Goal: Find specific page/section: Find specific page/section

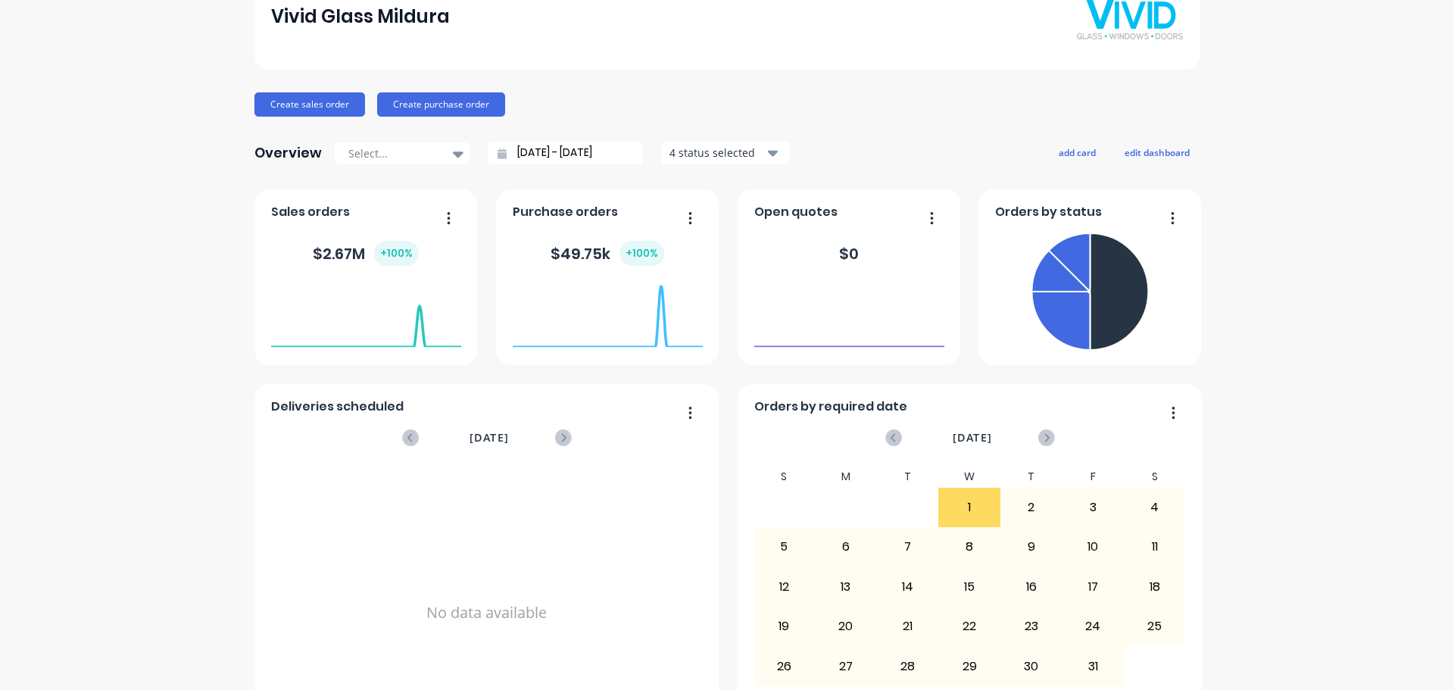
scroll to position [151, 0]
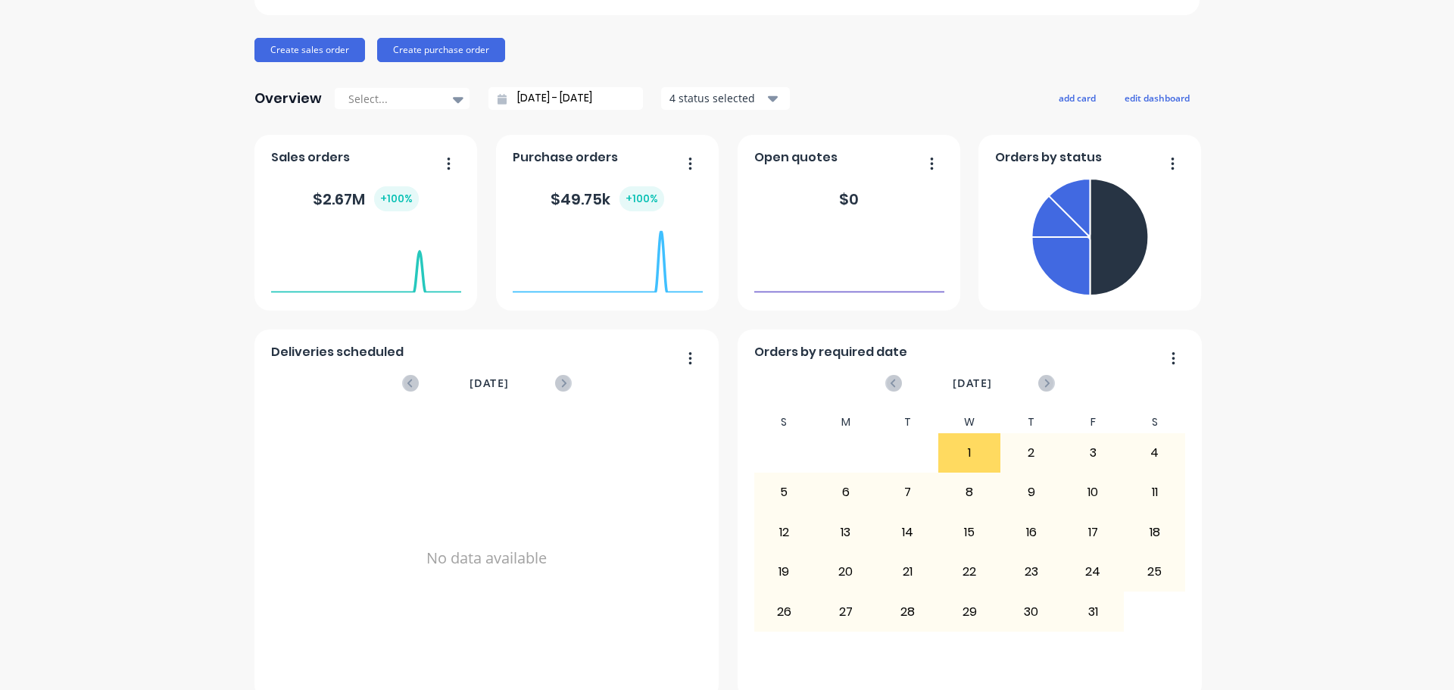
click at [319, 156] on span "Sales orders" at bounding box center [310, 157] width 79 height 18
click at [445, 158] on button "button" at bounding box center [443, 164] width 32 height 23
click at [603, 352] on div "Deliveries scheduled" at bounding box center [487, 356] width 432 height 22
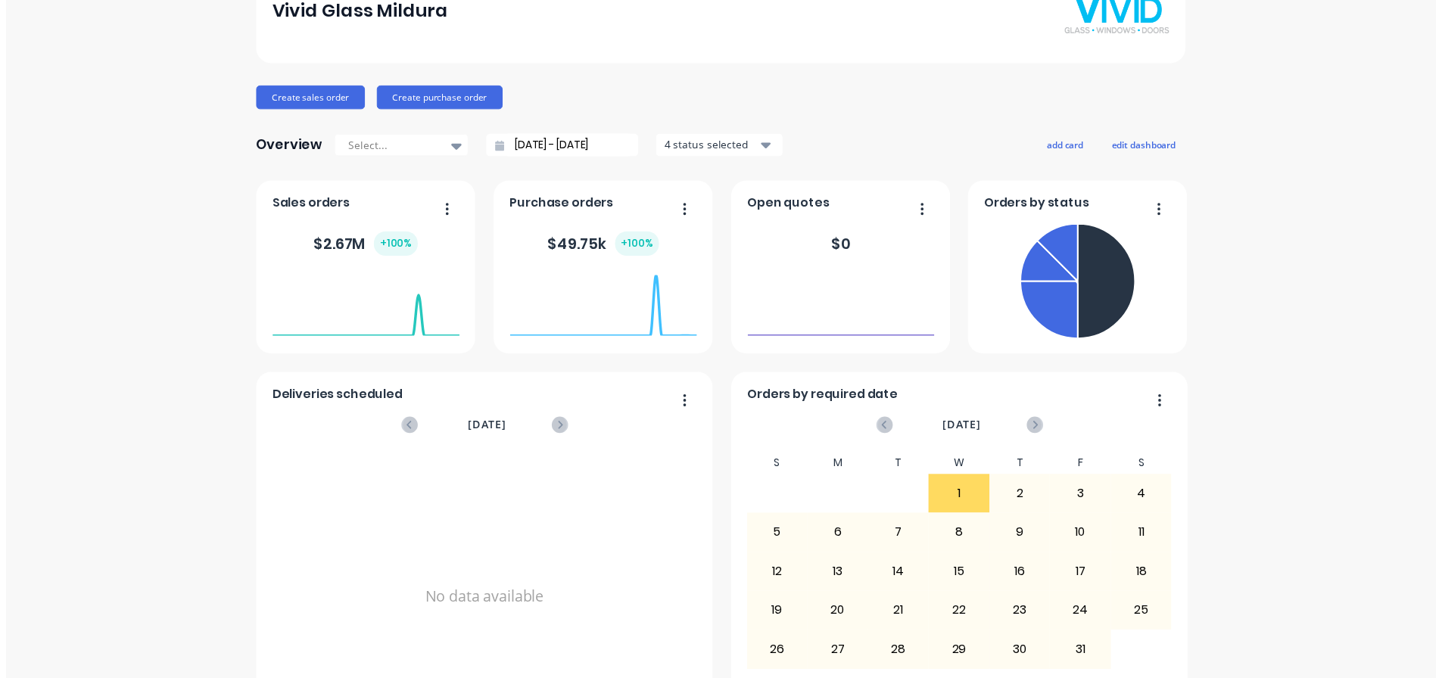
scroll to position [0, 0]
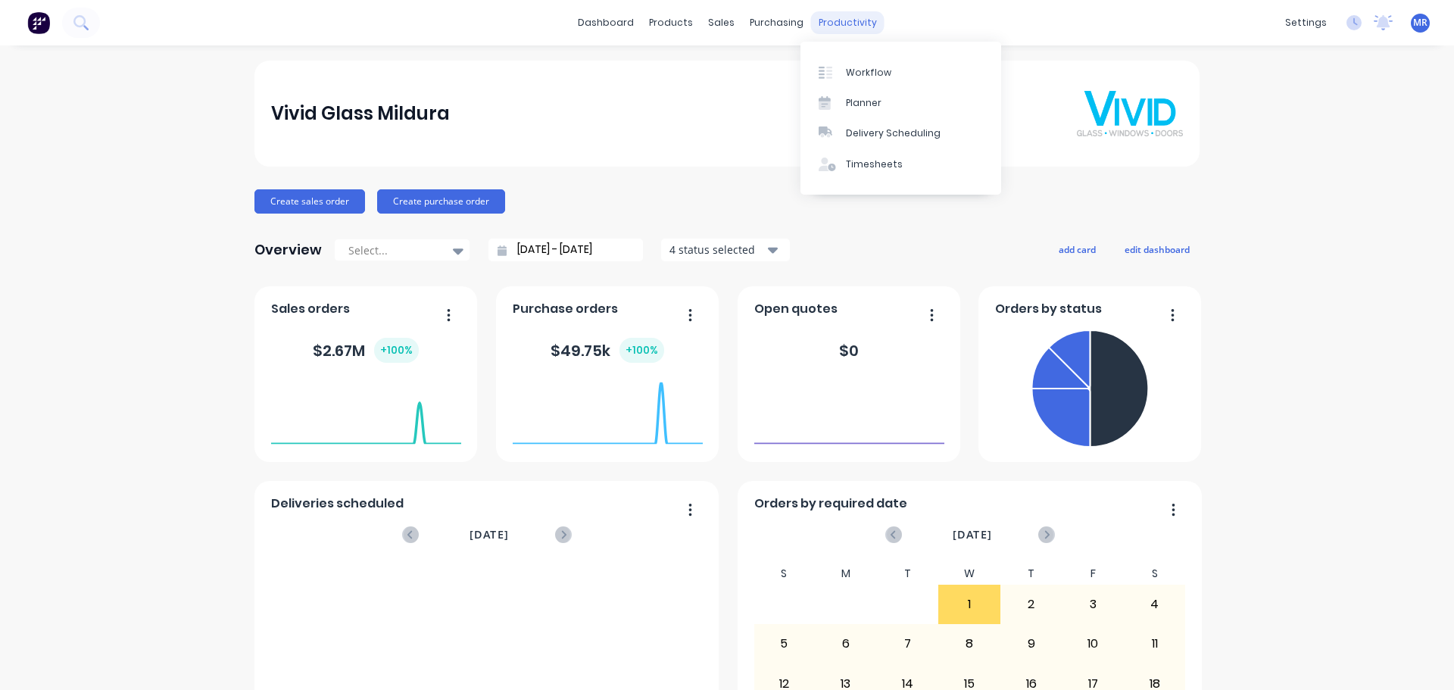
click at [845, 13] on div "productivity" at bounding box center [847, 22] width 73 height 23
click at [883, 70] on div "Workflow" at bounding box center [868, 73] width 45 height 14
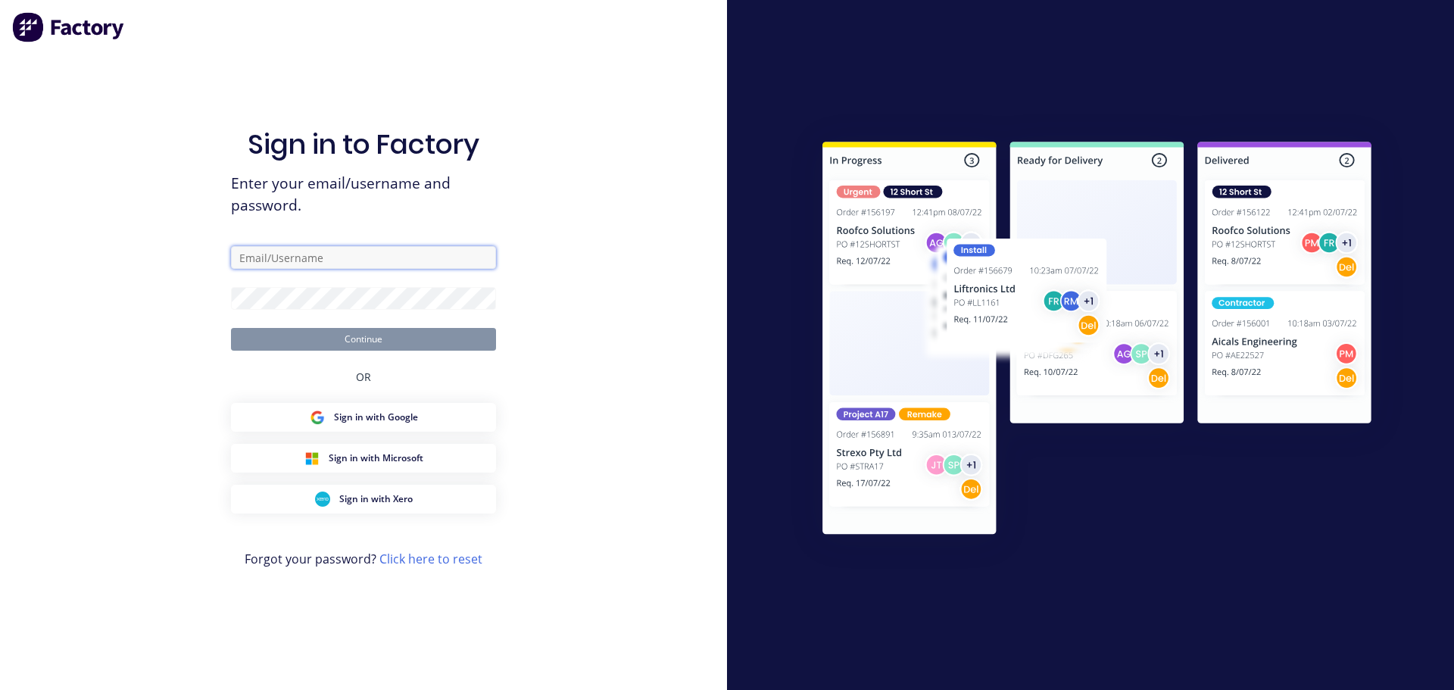
click at [287, 260] on input "text" at bounding box center [363, 257] width 265 height 23
type input "[EMAIL_ADDRESS][DOMAIN_NAME]"
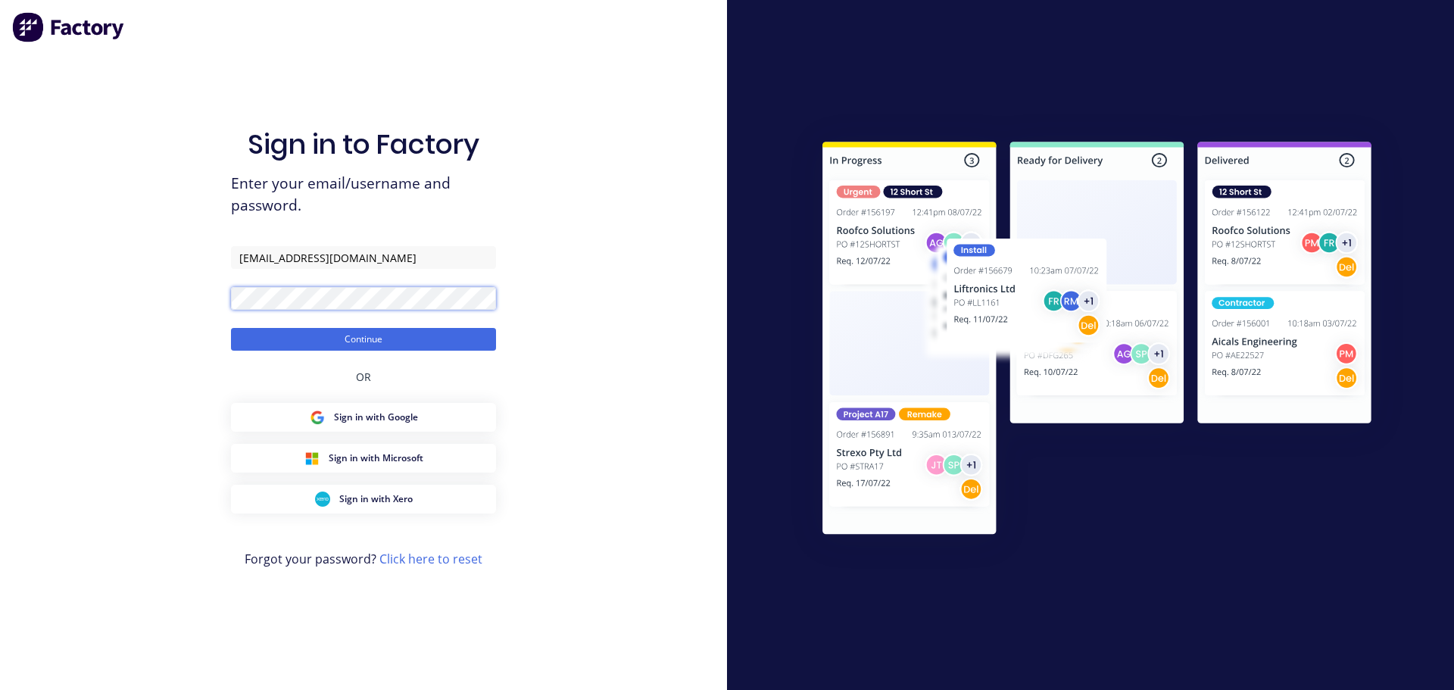
click at [231, 328] on button "Continue" at bounding box center [363, 339] width 265 height 23
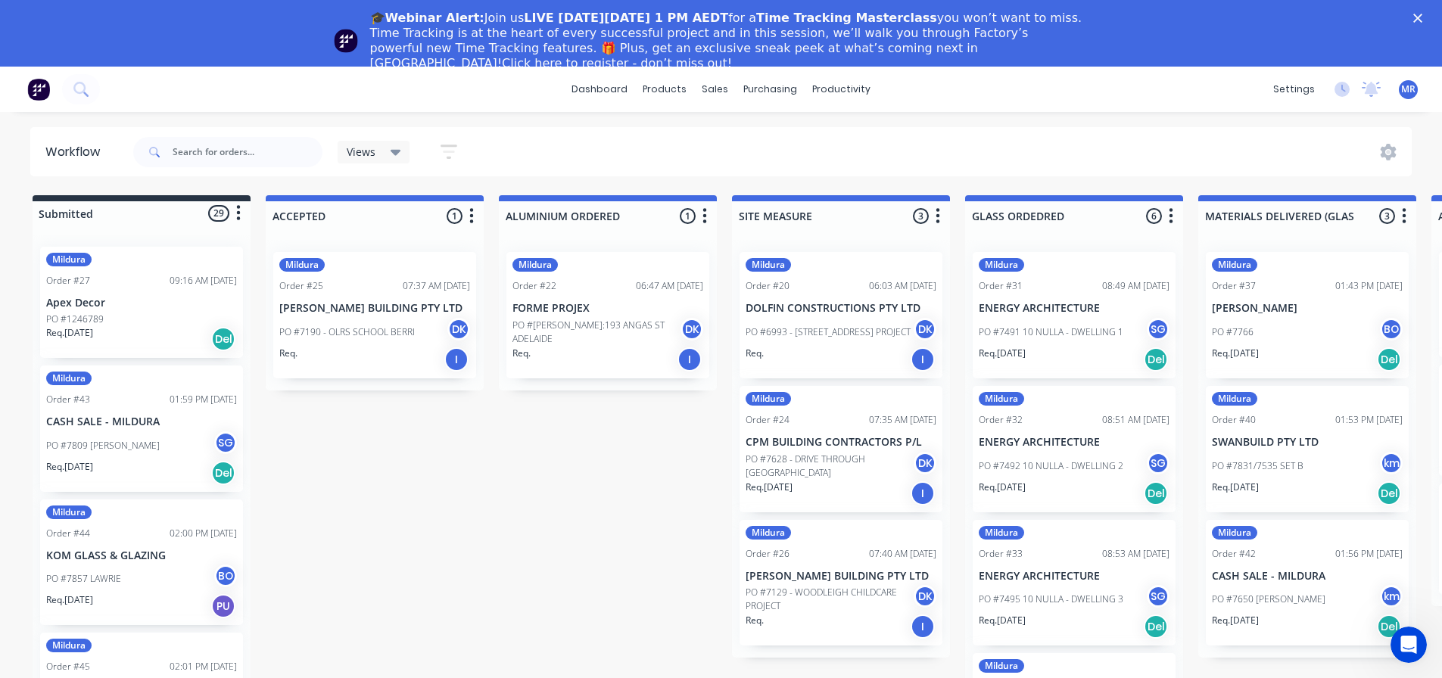
scroll to position [70, 0]
